Goal: Check status

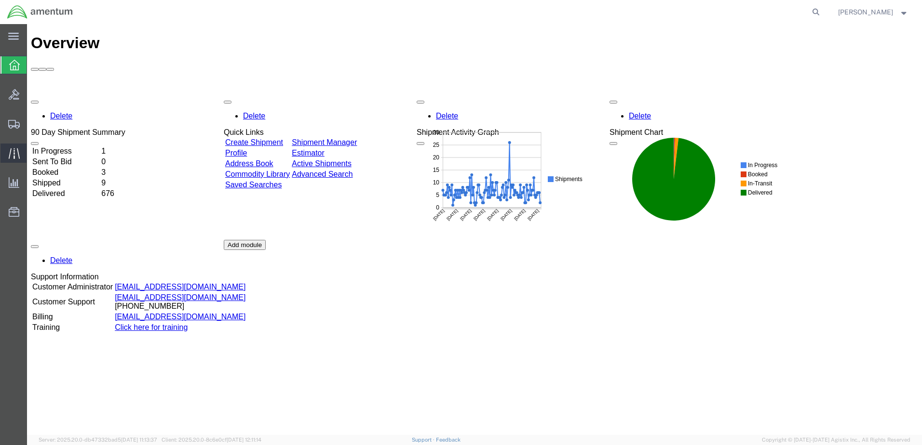
click at [18, 154] on icon at bounding box center [14, 153] width 11 height 11
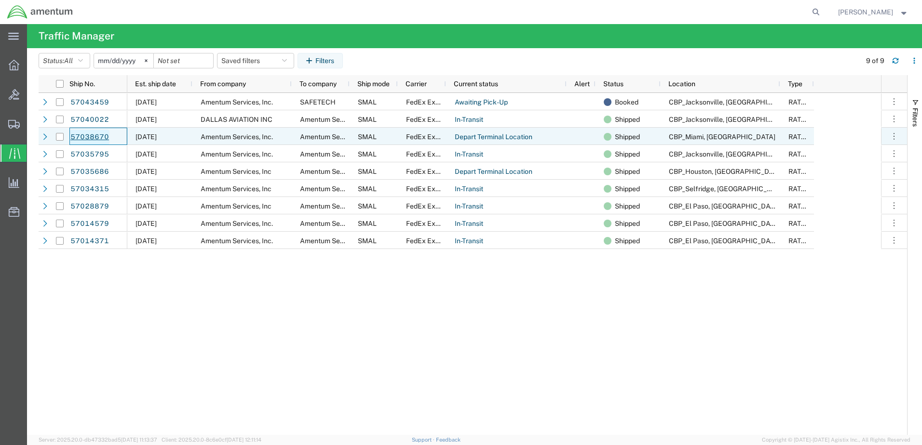
click at [87, 137] on link "57038670" at bounding box center [90, 137] width 40 height 15
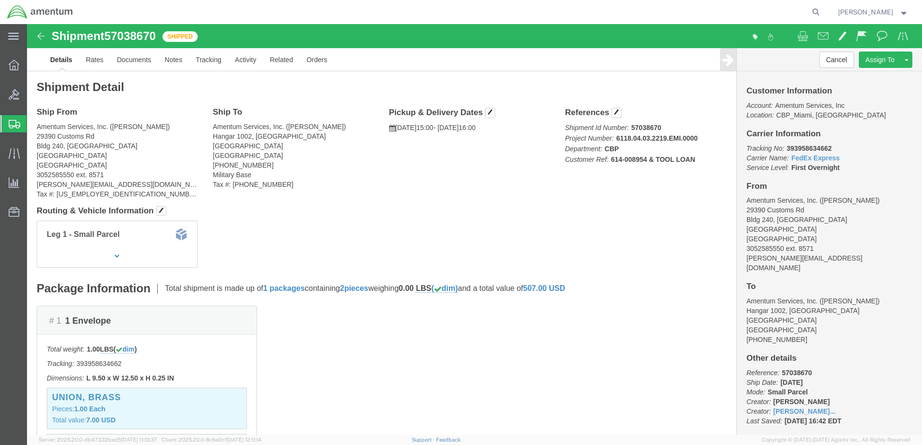
click img
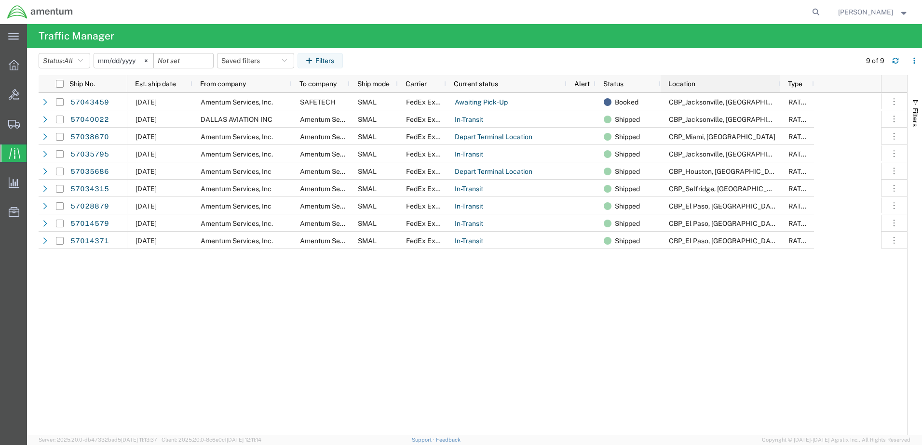
click at [694, 81] on span "Location" at bounding box center [681, 84] width 27 height 8
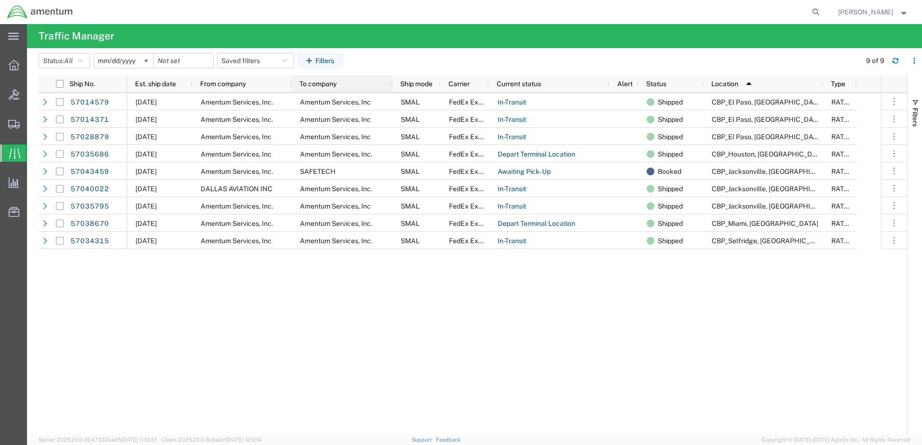
drag, startPoint x: 348, startPoint y: 84, endPoint x: 390, endPoint y: 79, distance: 43.2
click at [390, 79] on div at bounding box center [392, 83] width 4 height 17
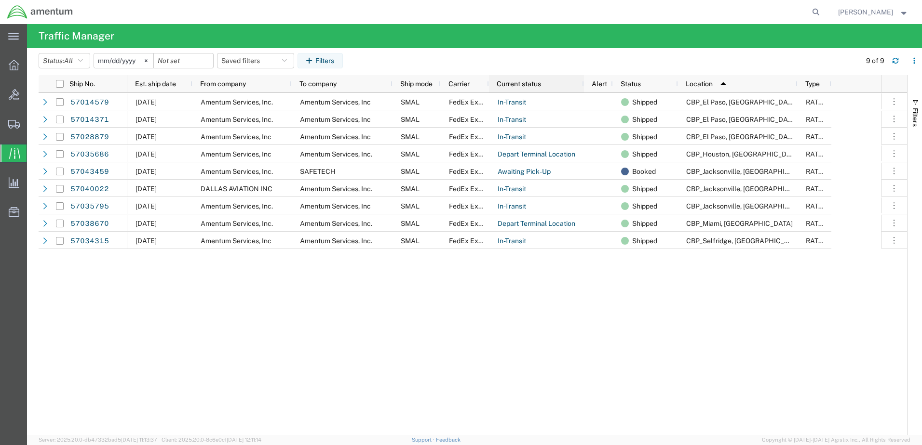
drag, startPoint x: 608, startPoint y: 85, endPoint x: 583, endPoint y: 86, distance: 25.6
click at [583, 86] on div at bounding box center [583, 83] width 4 height 17
click at [133, 295] on div "[DATE] Amentum Services, Inc. Amentum Services, Inc SMAL FedEx Express In-Trans…" at bounding box center [503, 264] width 753 height 342
